Goal: Information Seeking & Learning: Learn about a topic

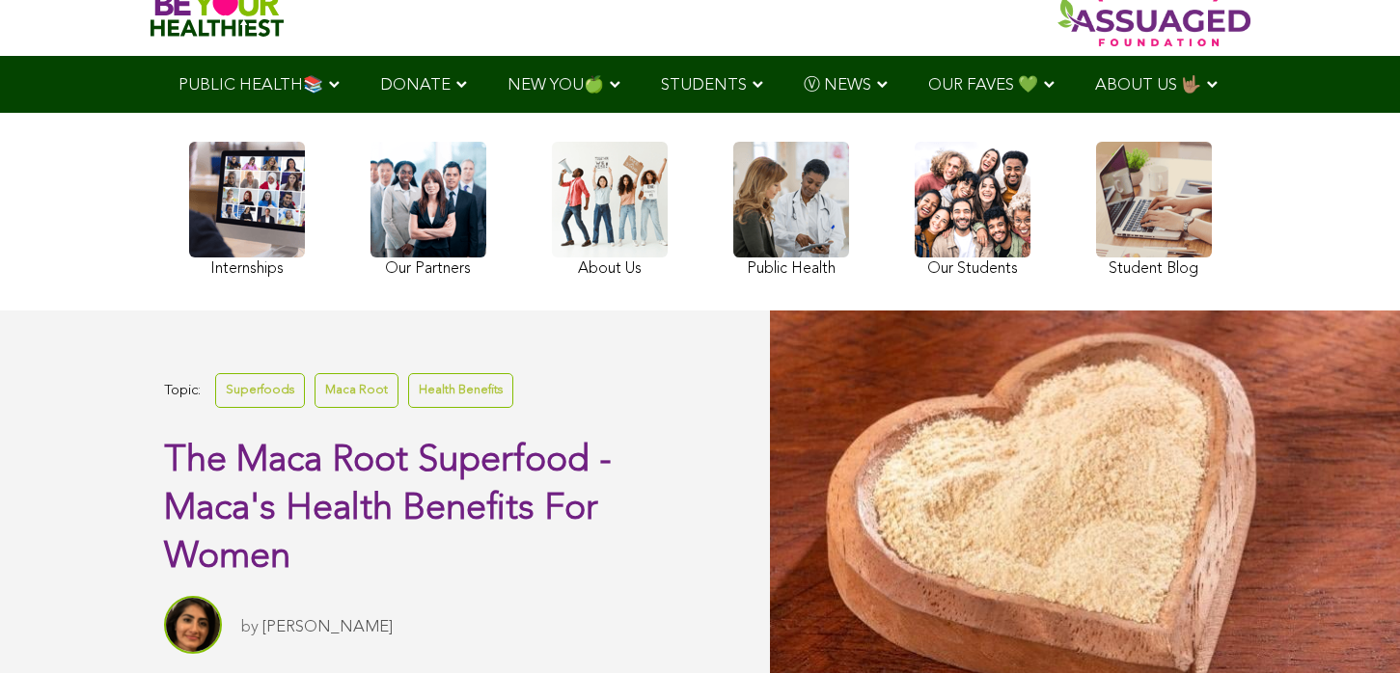
scroll to position [253, 0]
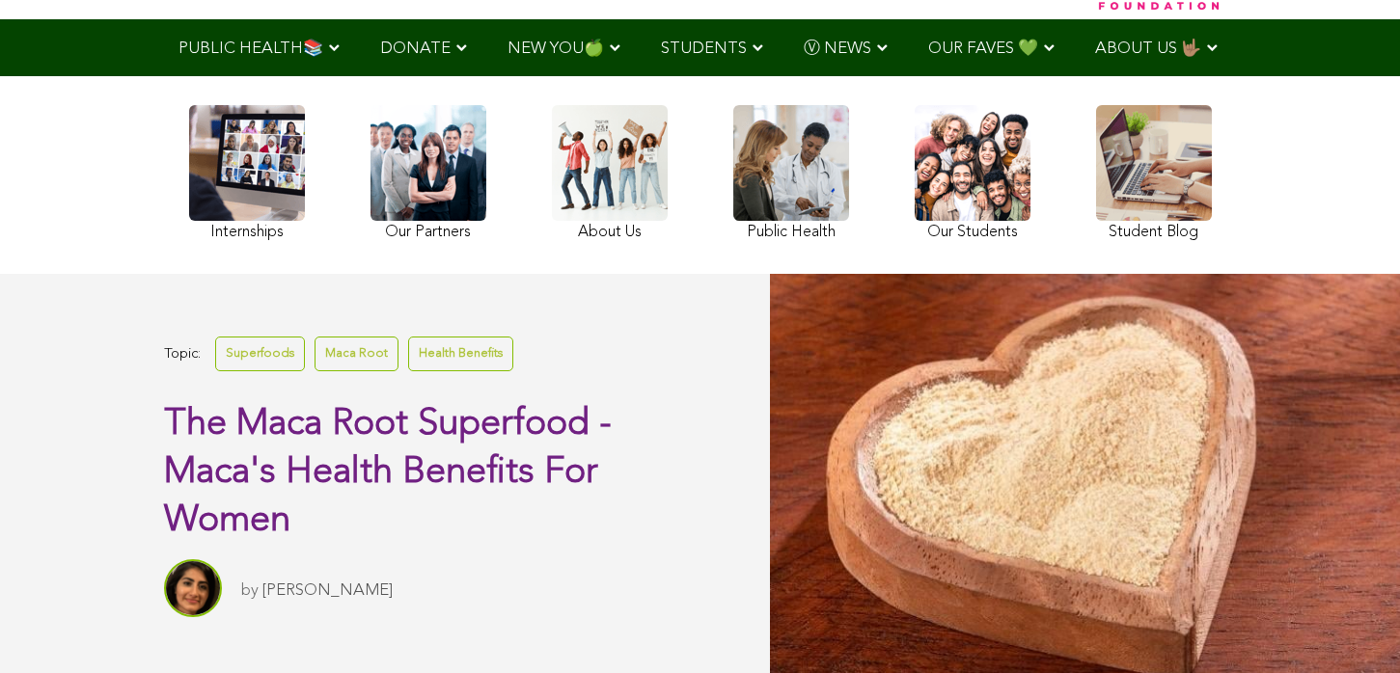
click at [661, 46] on span "STUDENTS" at bounding box center [704, 49] width 86 height 16
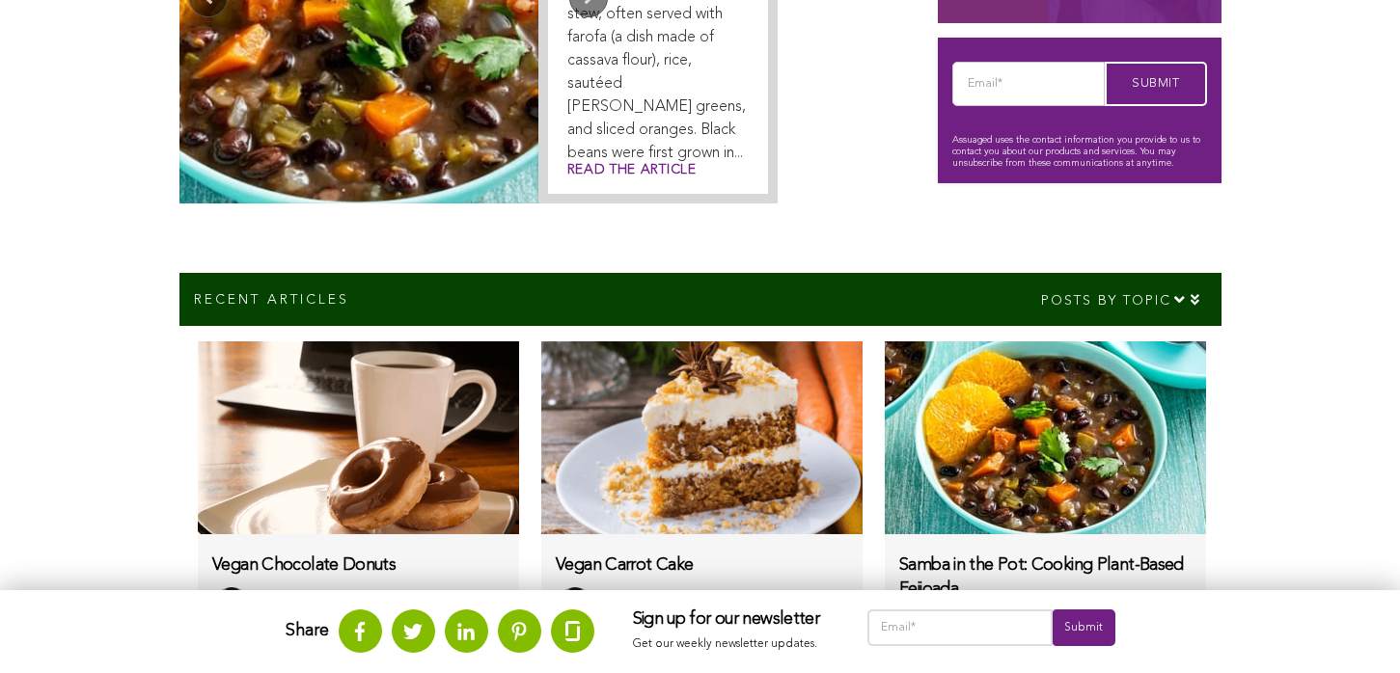
scroll to position [315, 0]
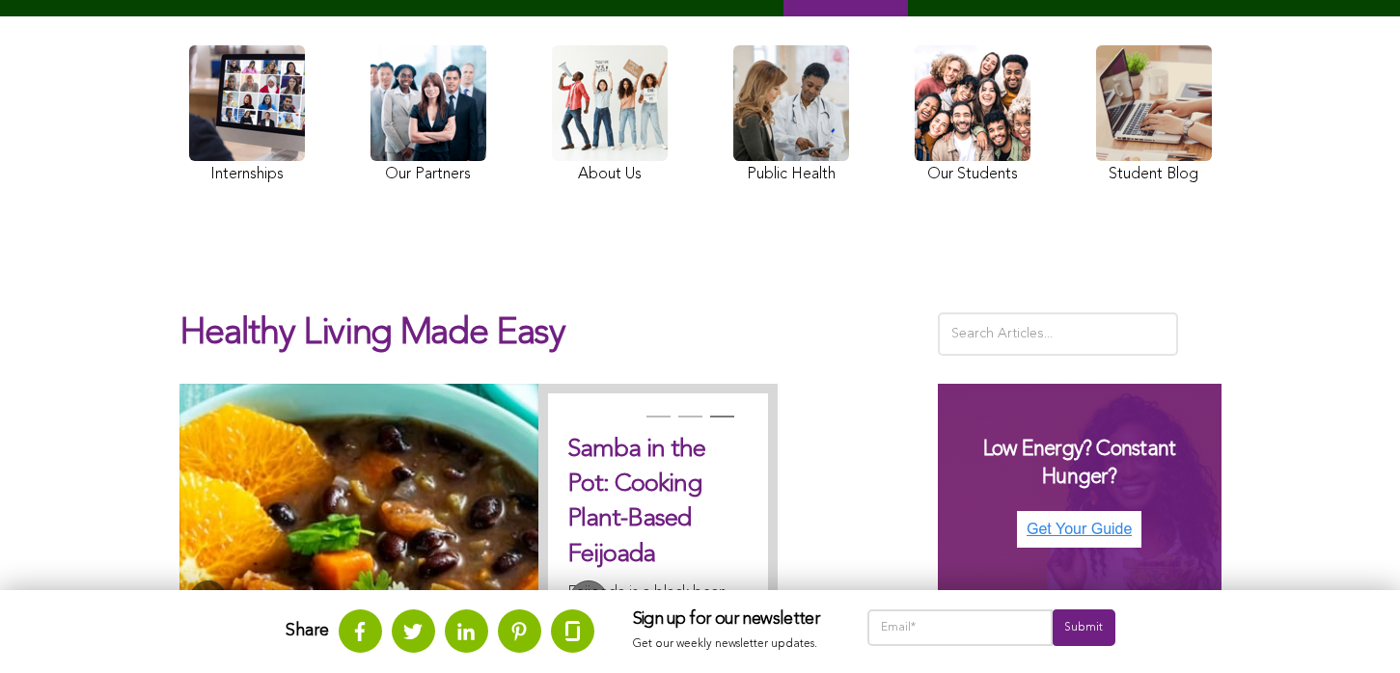
click at [189, 581] on button "Previous" at bounding box center [208, 600] width 39 height 39
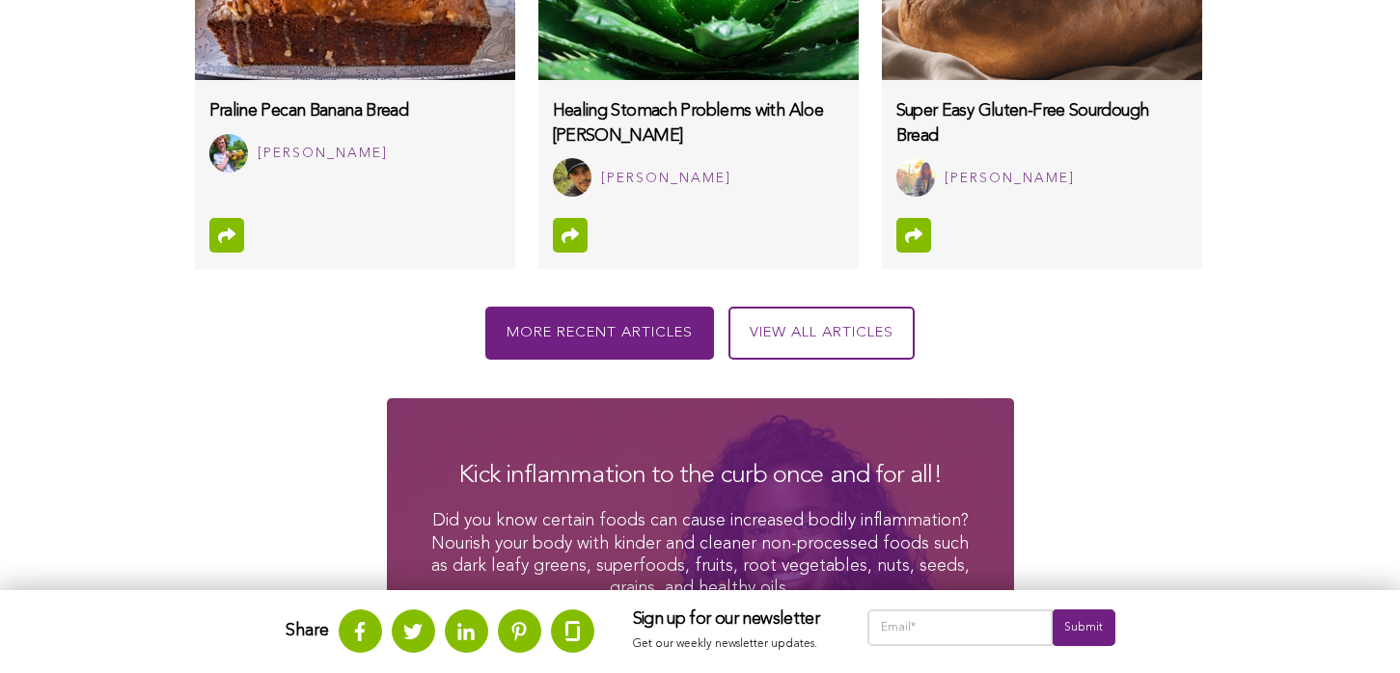
scroll to position [1583, 0]
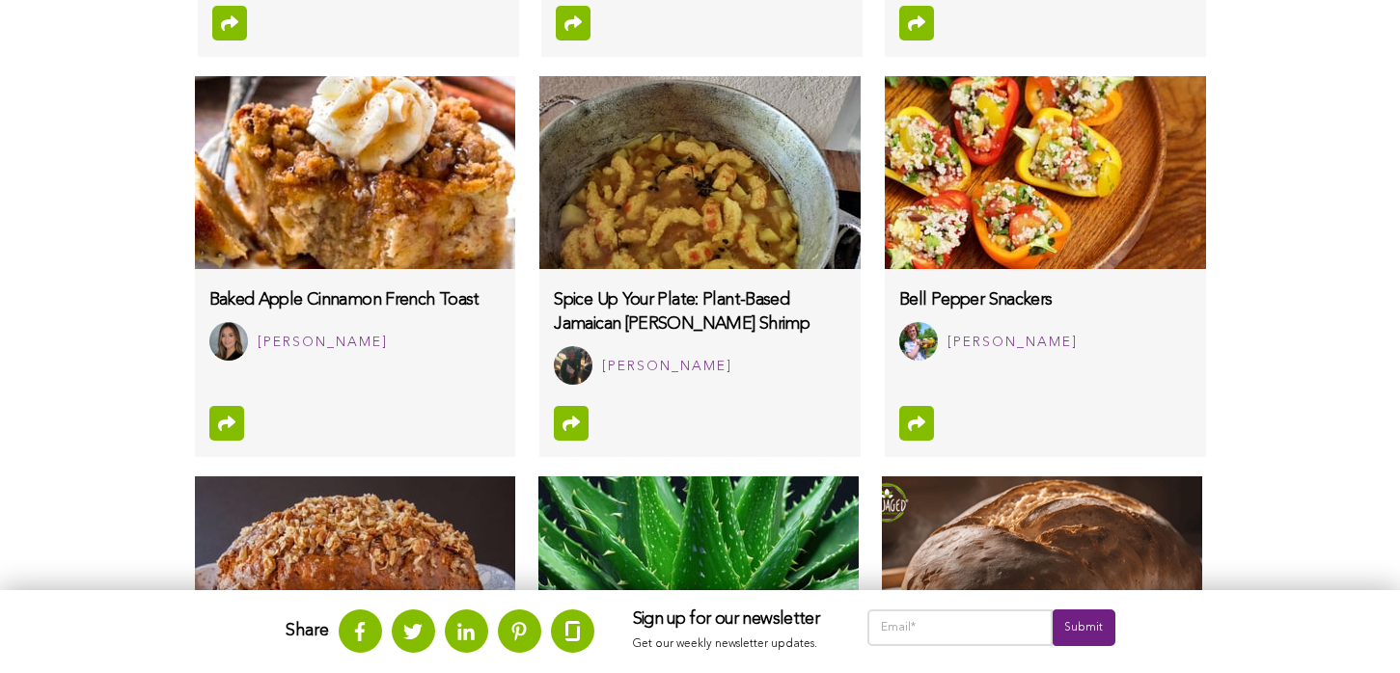
click at [885, 232] on img at bounding box center [1045, 172] width 320 height 193
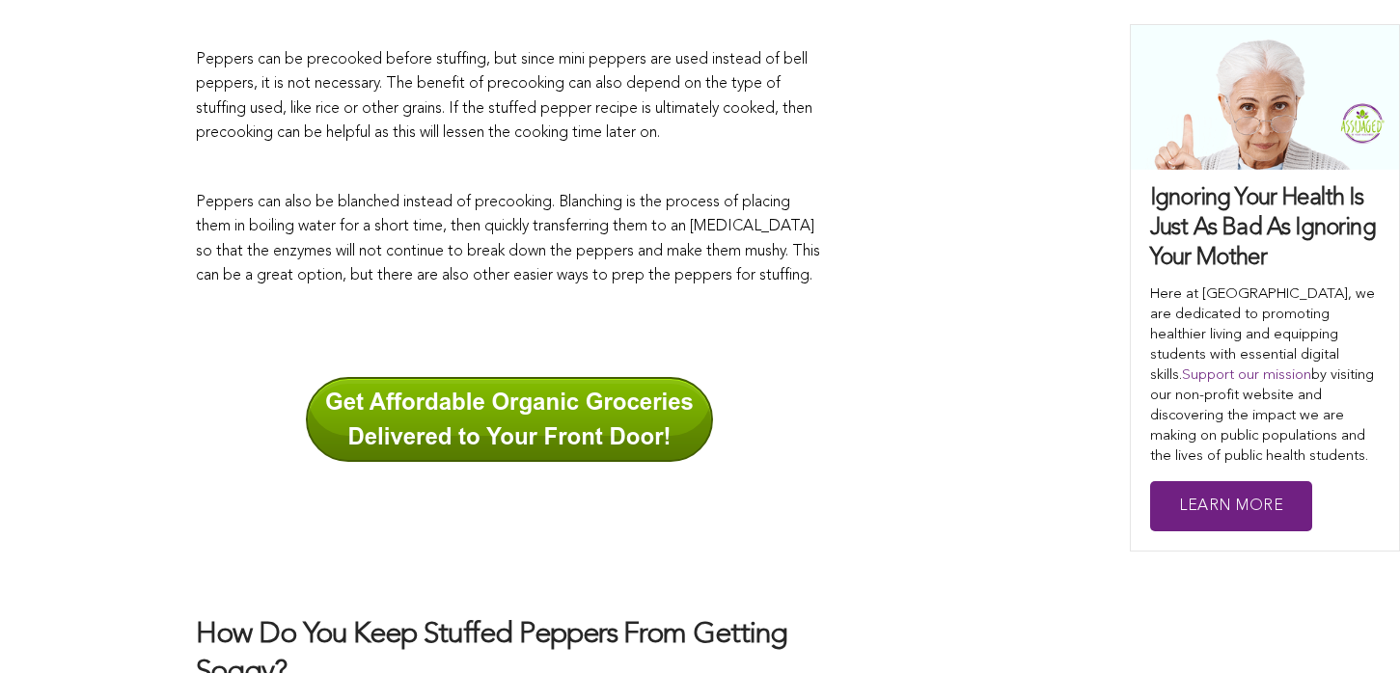
scroll to position [2147, 0]
